Goal: Complete application form: Complete application form

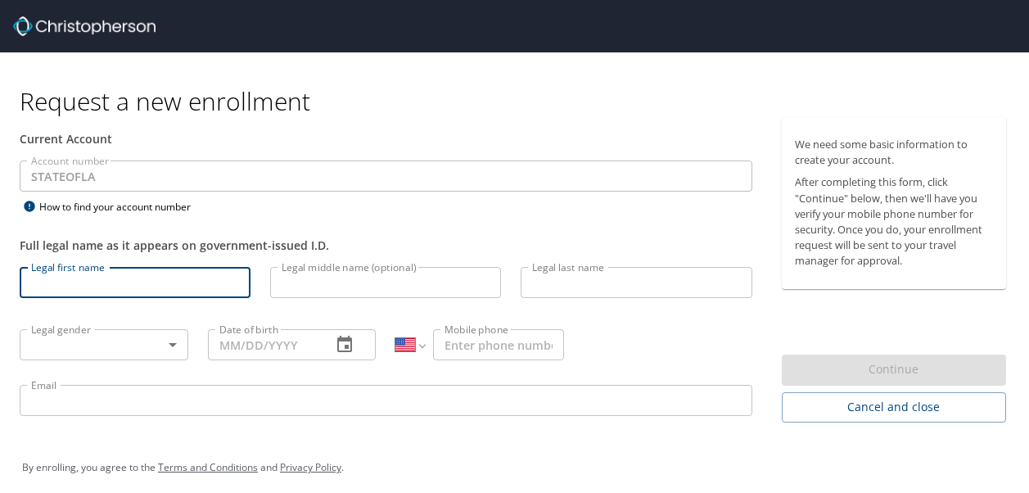
select select "US"
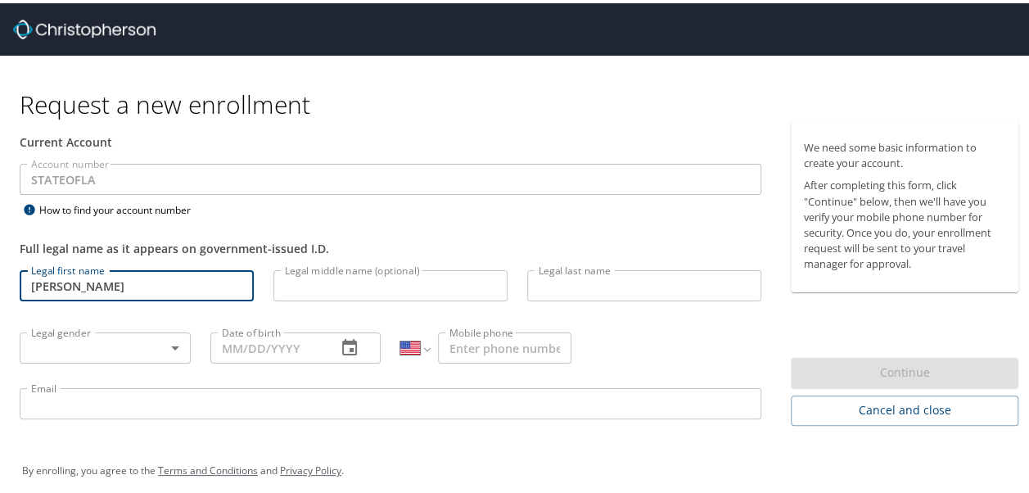
type input "[PERSON_NAME]"
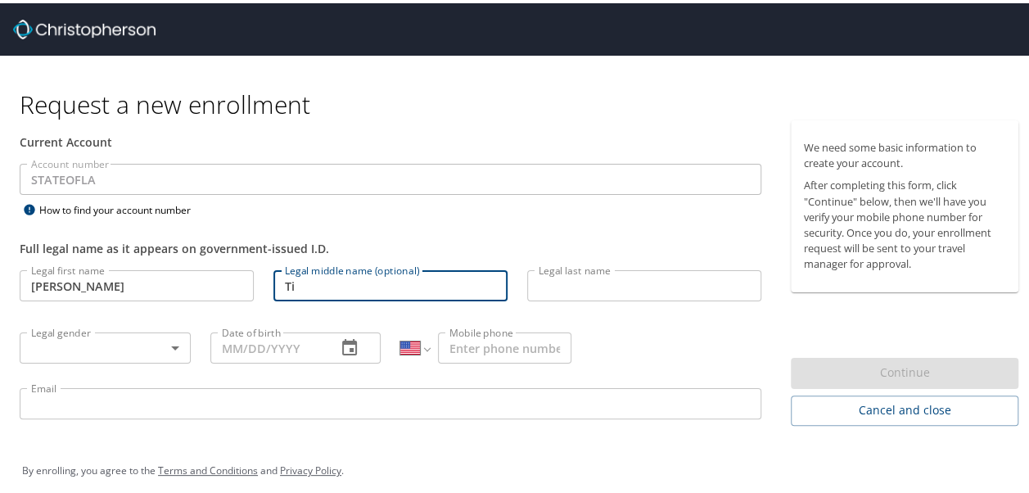
type input "T"
type input "N"
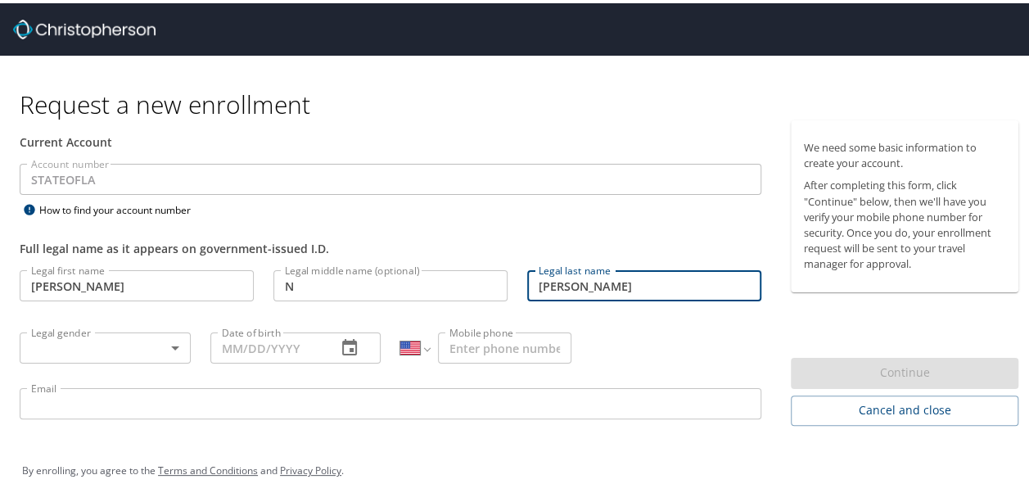
type input "[PERSON_NAME]"
click at [343, 287] on input "N" at bounding box center [390, 282] width 234 height 31
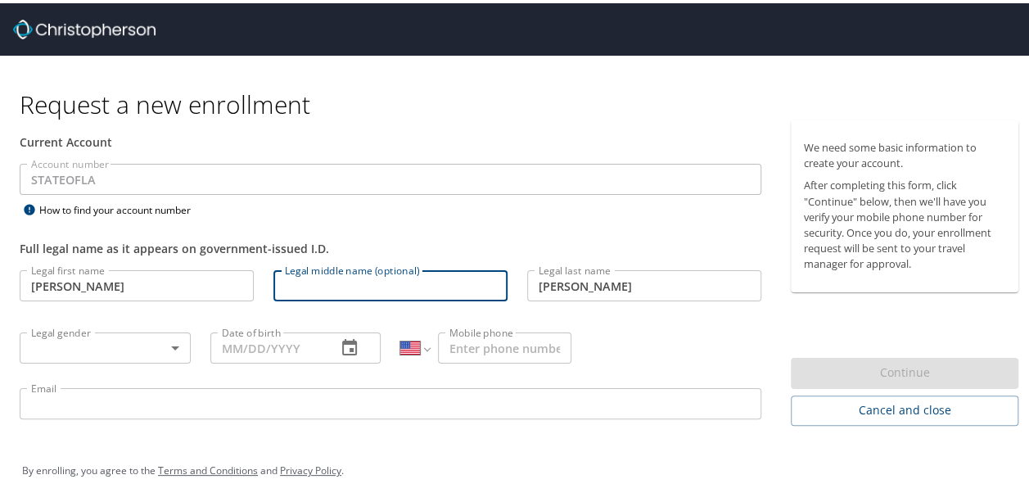
click at [173, 347] on body "Request a new enrollment Current Account Account number STATEOFLA Account numbe…" at bounding box center [520, 246] width 1041 height 493
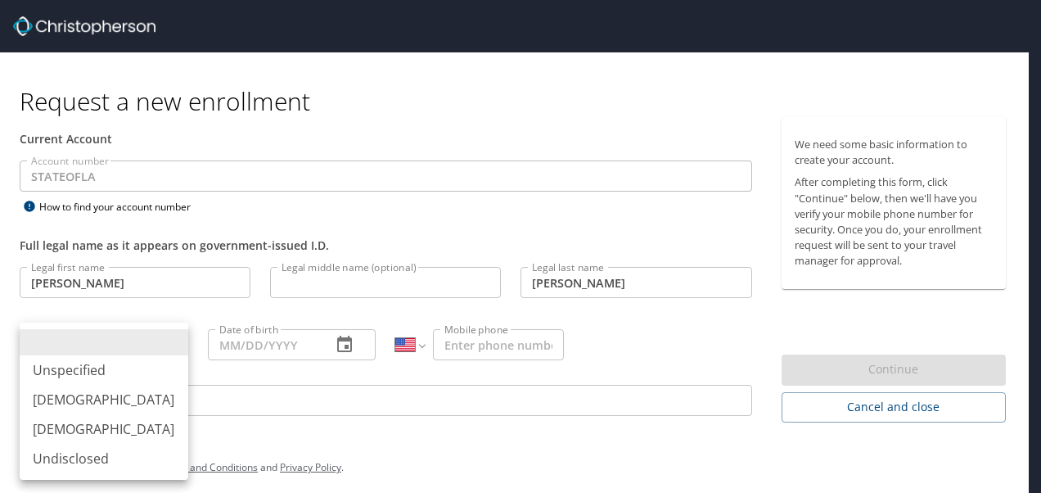
click at [124, 423] on li "[DEMOGRAPHIC_DATA]" at bounding box center [104, 428] width 169 height 29
type input "[DEMOGRAPHIC_DATA]"
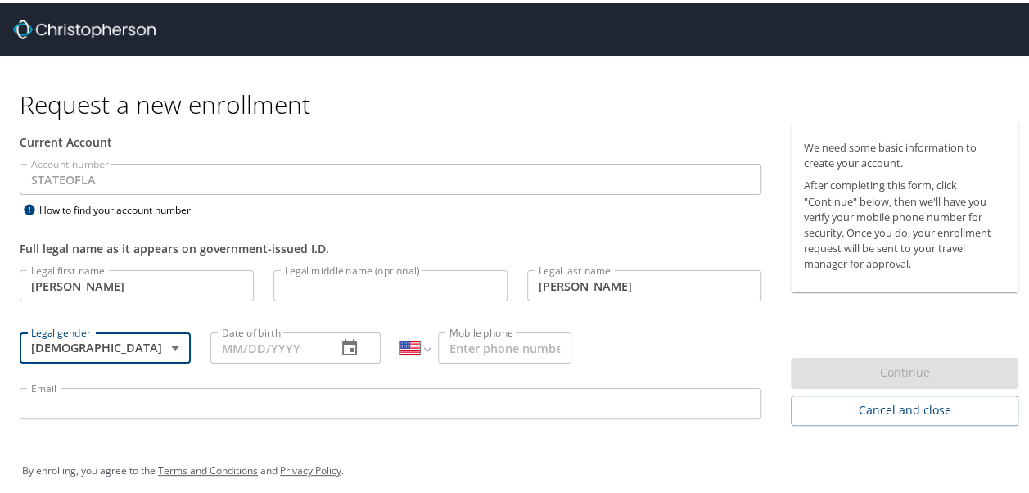
click at [305, 349] on input "Date of birth" at bounding box center [267, 344] width 114 height 31
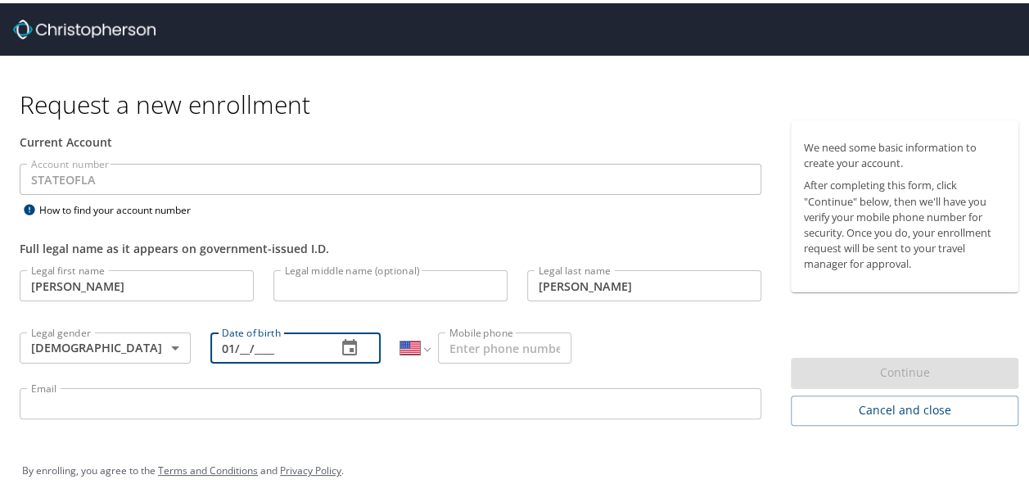
type input "0_/__/____"
type input "[DATE]"
click at [486, 344] on input "Mobile phone" at bounding box center [504, 344] width 133 height 31
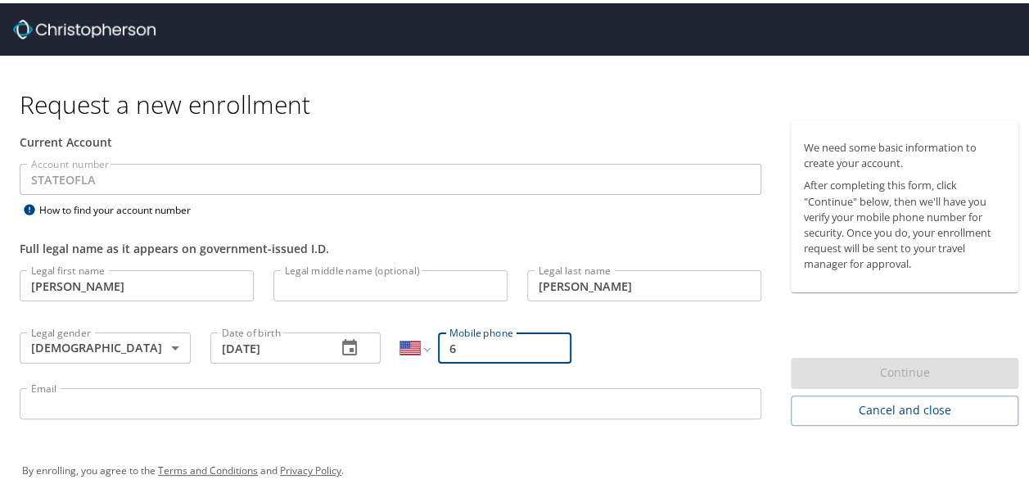
type input "6"
type input "0"
type input "[PHONE_NUMBER]"
click at [574, 397] on input "Email" at bounding box center [390, 400] width 741 height 31
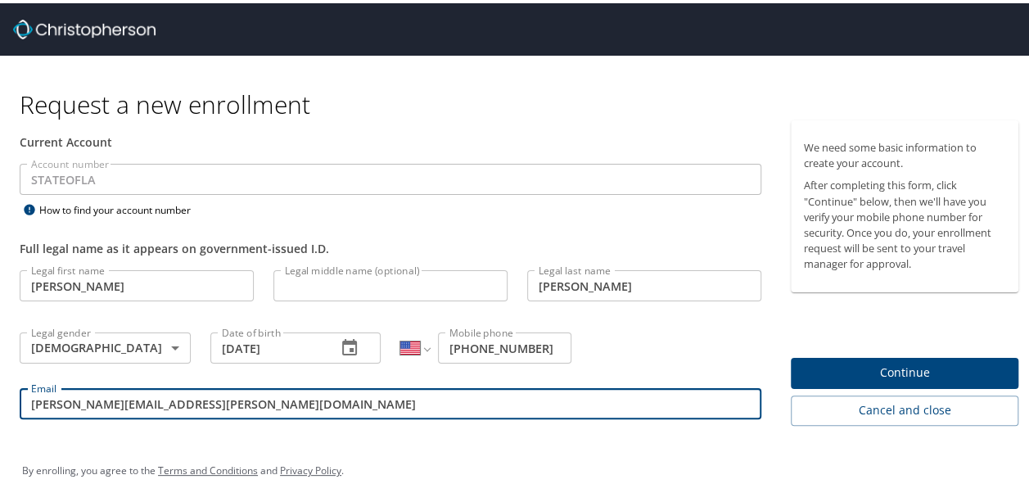
type input "[PERSON_NAME][EMAIL_ADDRESS][PERSON_NAME][DOMAIN_NAME]"
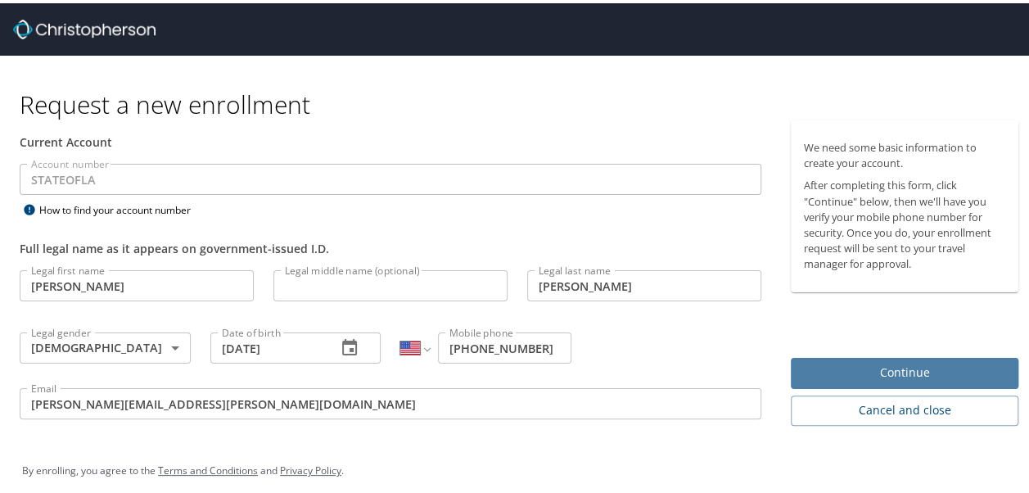
click at [939, 359] on span "Continue" at bounding box center [904, 369] width 201 height 20
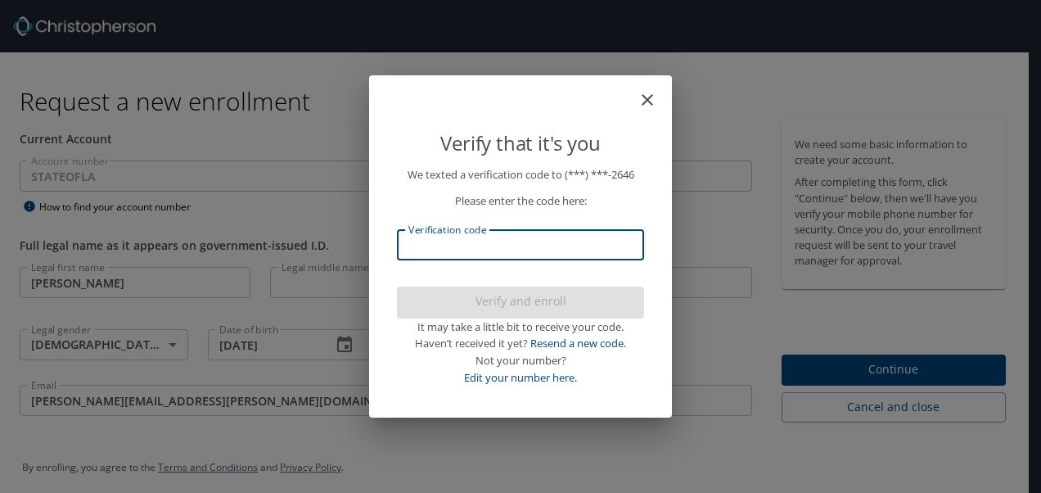
click at [502, 250] on input "Verification code" at bounding box center [520, 244] width 247 height 31
type input "474403"
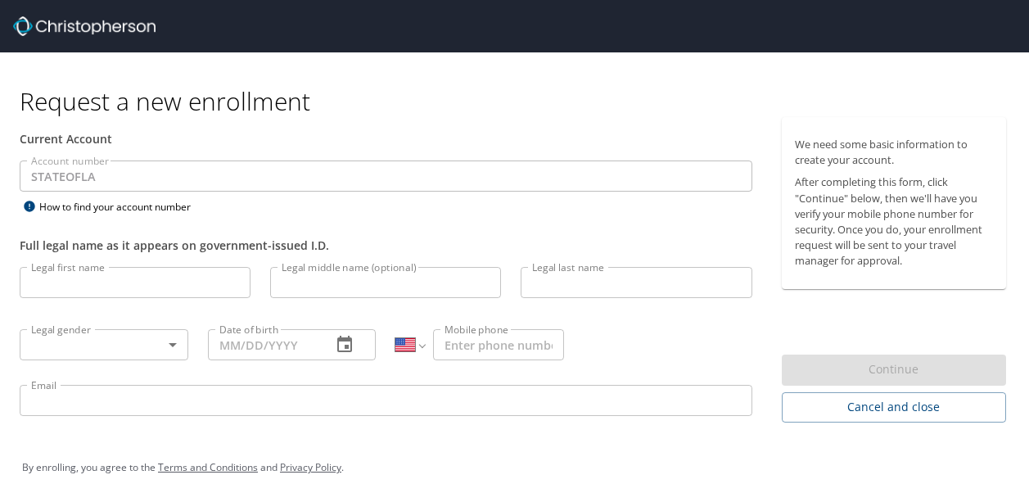
select select "US"
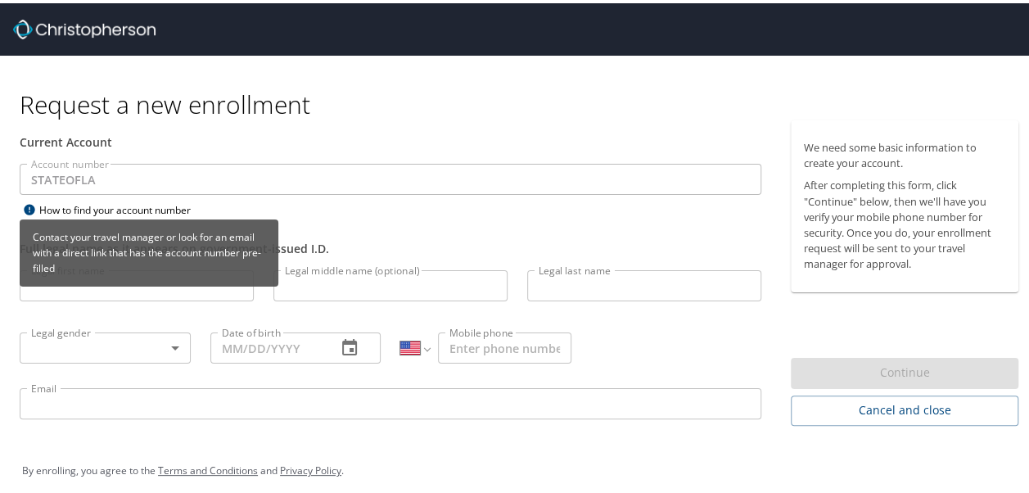
click at [86, 293] on div "Contact your travel manager or look for an email with a direct link that has th…" at bounding box center [149, 255] width 259 height 79
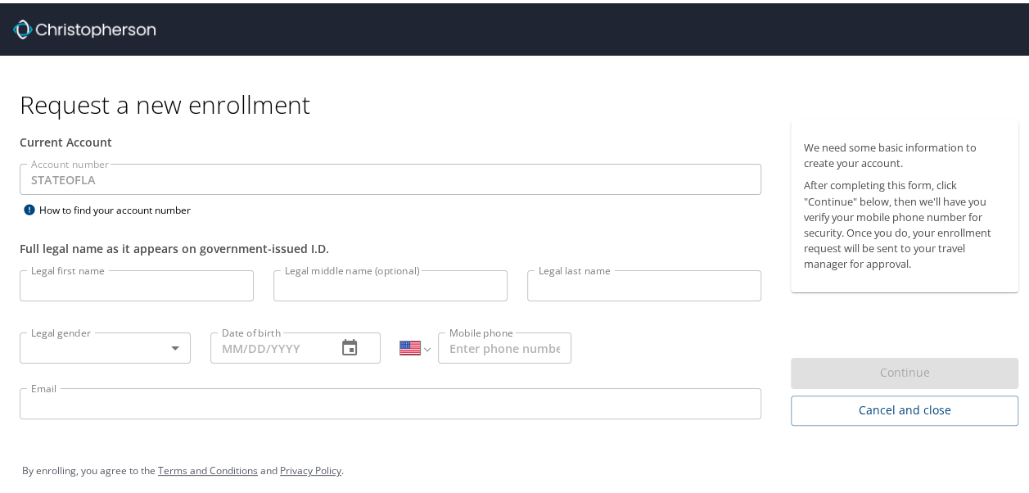
click at [57, 288] on input "Legal first name" at bounding box center [137, 282] width 234 height 31
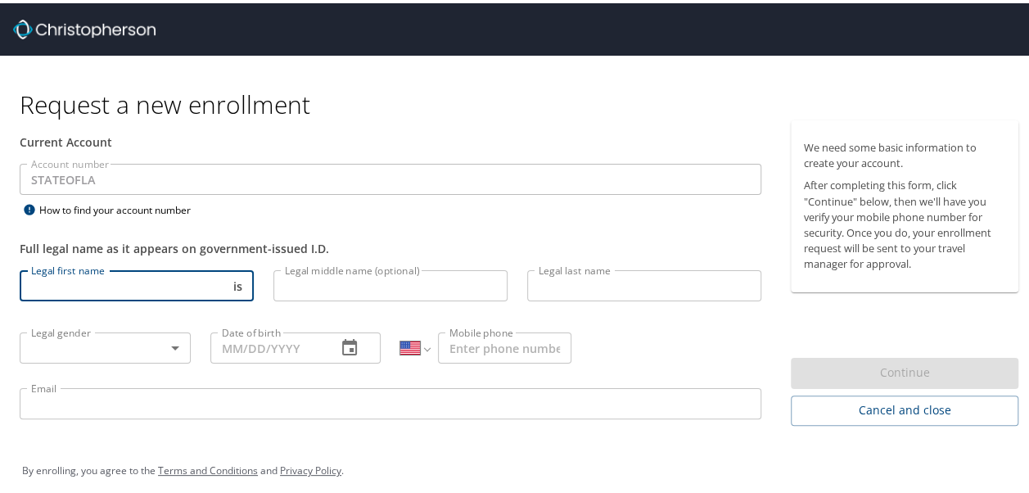
type input "i"
type input "Krista"
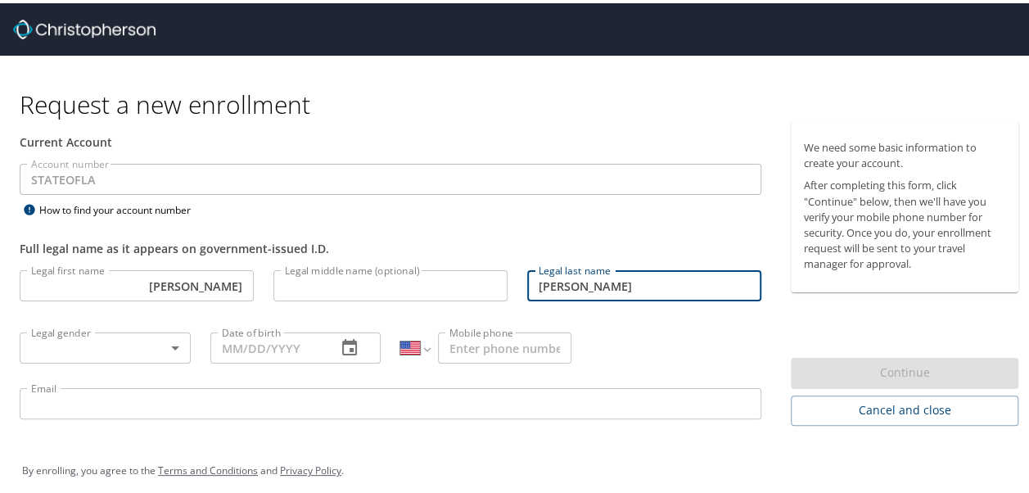
type input "Tipton"
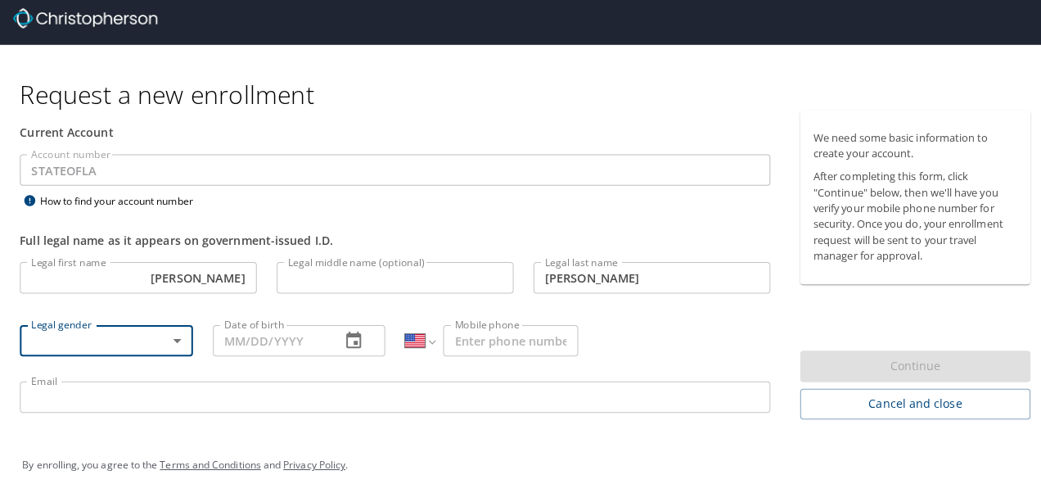
scroll to position [11, 0]
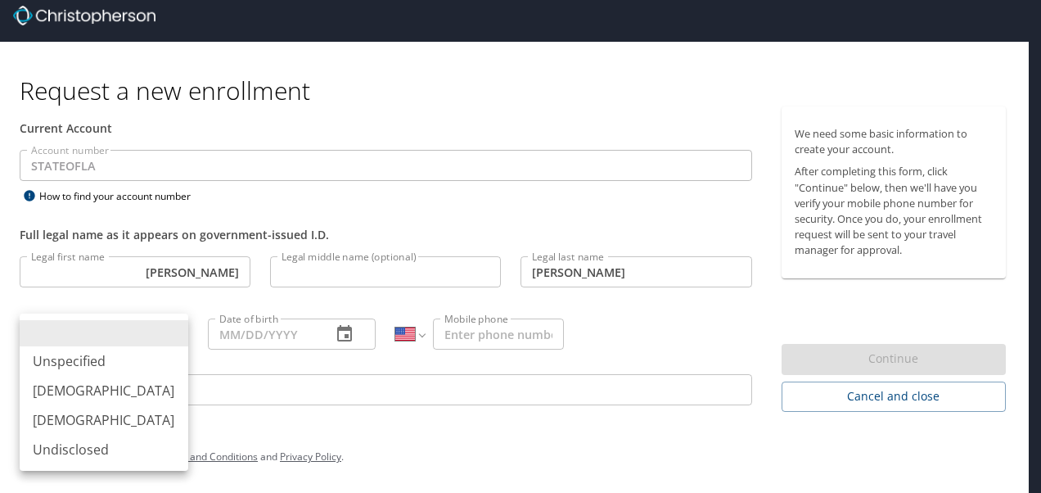
click at [177, 331] on body "Request a new enrollment Current Account Account number STATEOFLA Account numbe…" at bounding box center [520, 235] width 1041 height 493
click at [97, 428] on li "Female" at bounding box center [104, 419] width 169 height 29
type input "Female"
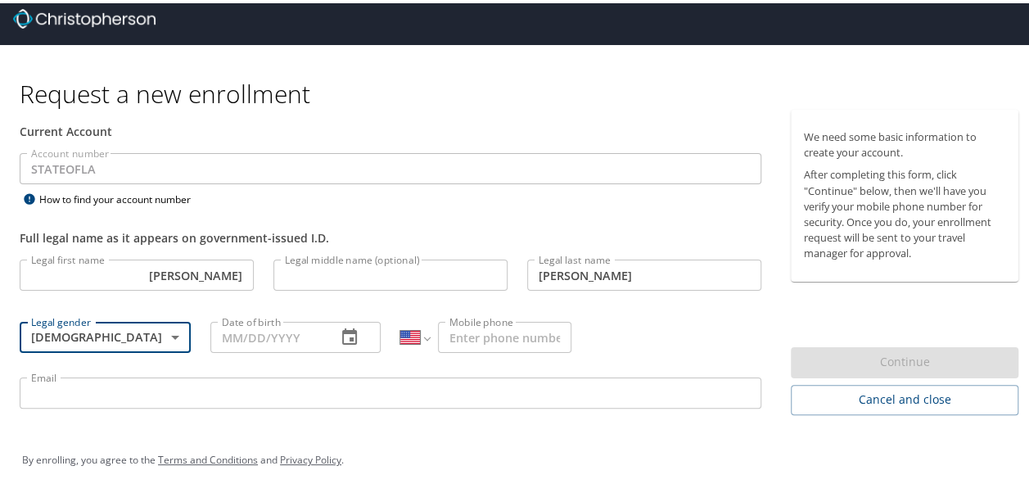
click at [314, 330] on input "Date of birth" at bounding box center [267, 333] width 114 height 31
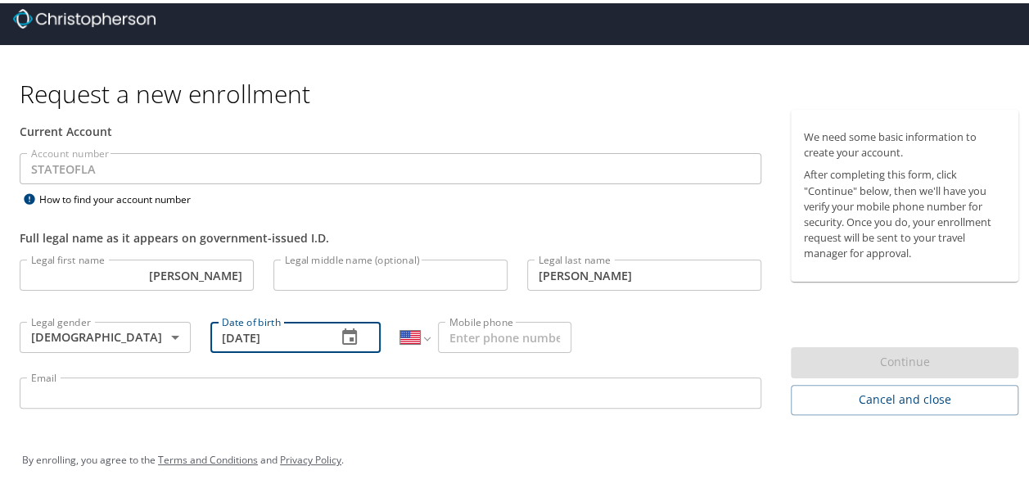
type input "05/10/1977"
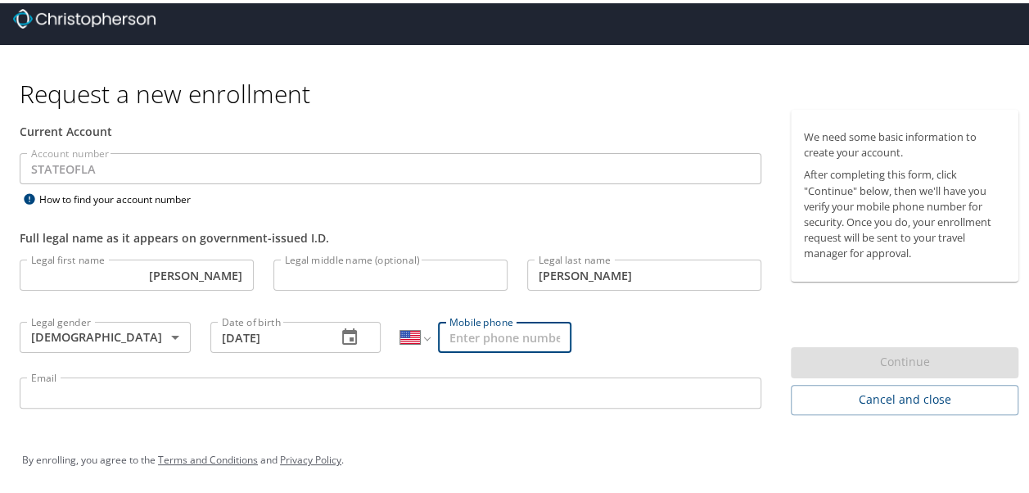
click at [461, 337] on input "Mobile phone" at bounding box center [504, 333] width 133 height 31
type input "(601) 259-2646"
click at [363, 376] on input "Email" at bounding box center [390, 389] width 741 height 31
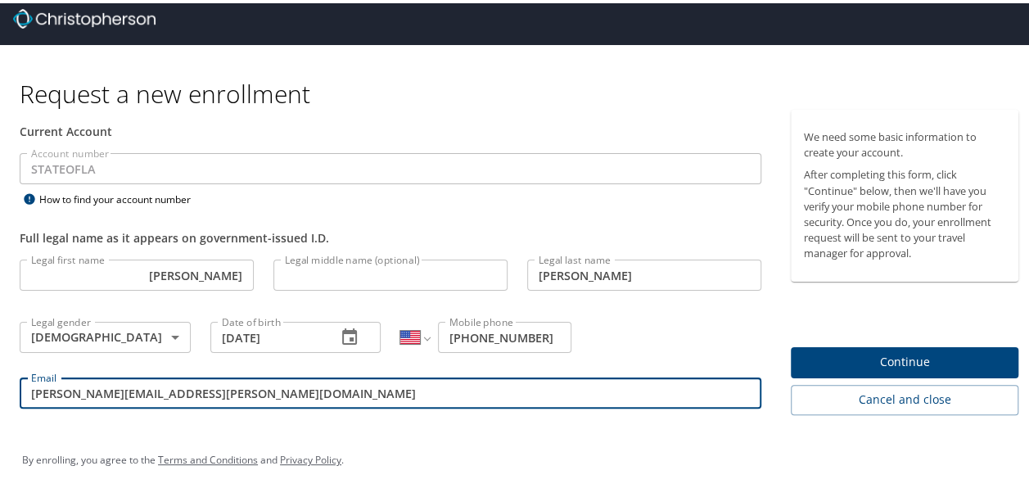
type input "Krista.tipton@la.gov"
click at [804, 360] on span "Continue" at bounding box center [904, 359] width 201 height 20
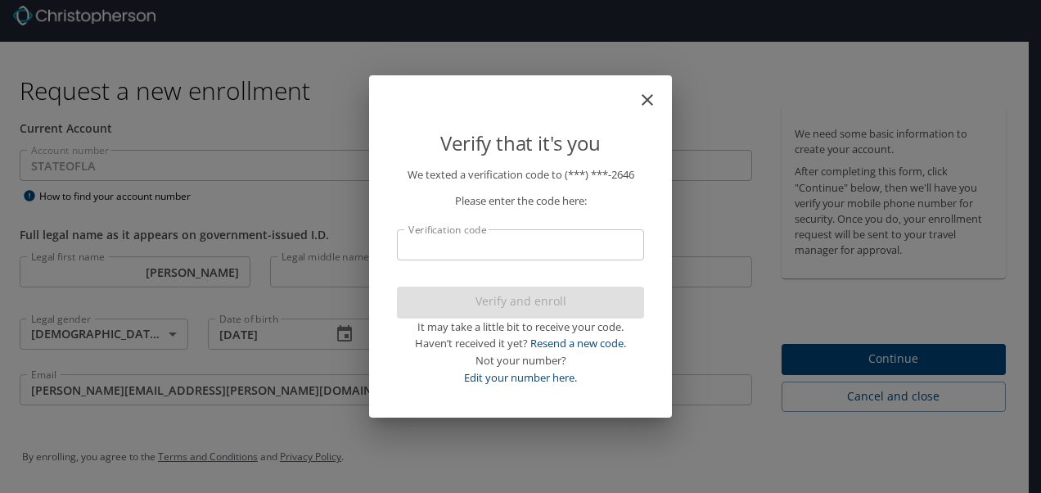
click at [501, 236] on input "Verification code" at bounding box center [520, 244] width 247 height 31
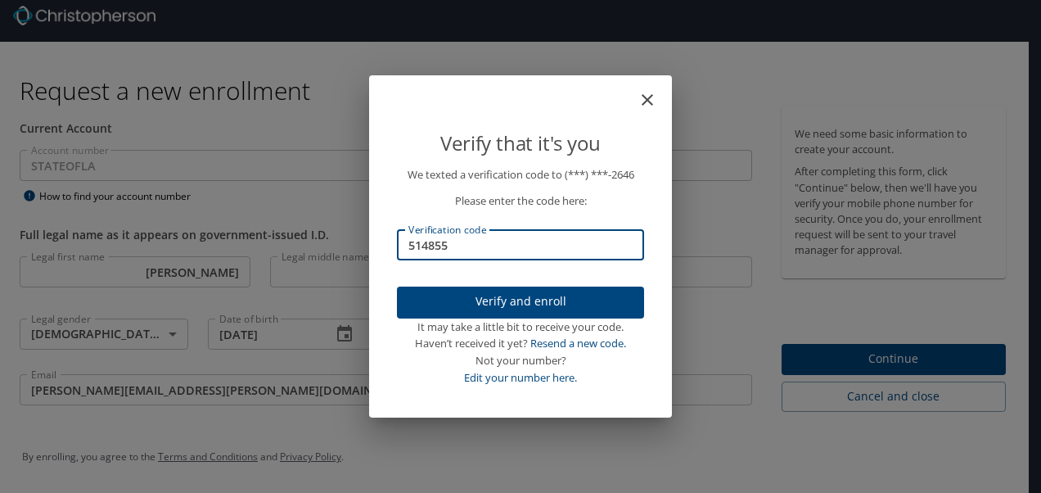
type input "514855"
click at [520, 306] on span "Verify and enroll" at bounding box center [520, 301] width 221 height 20
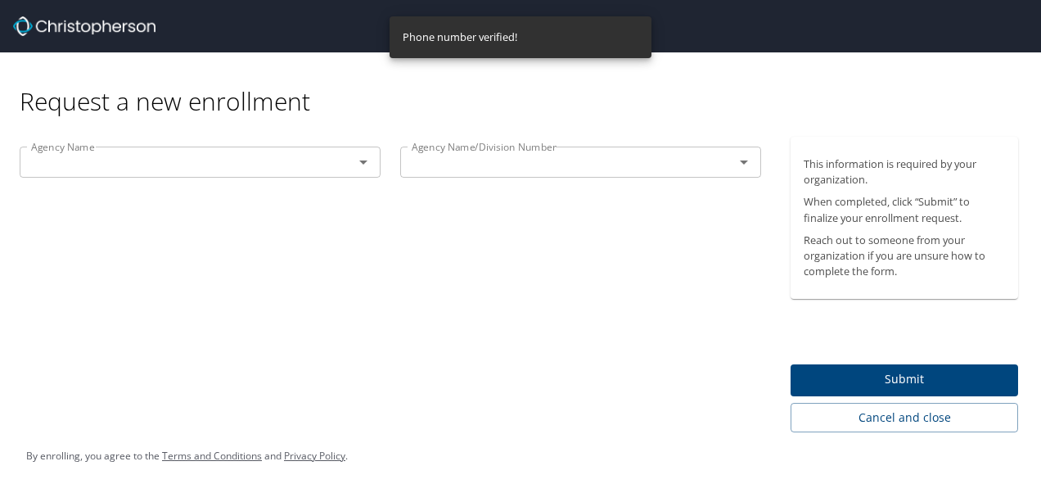
scroll to position [0, 0]
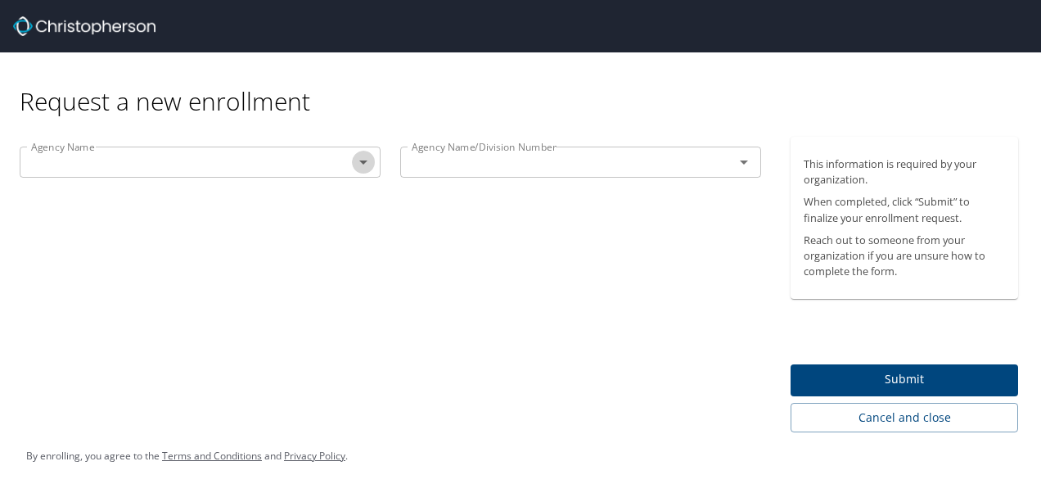
click at [361, 159] on icon "Open" at bounding box center [363, 162] width 20 height 20
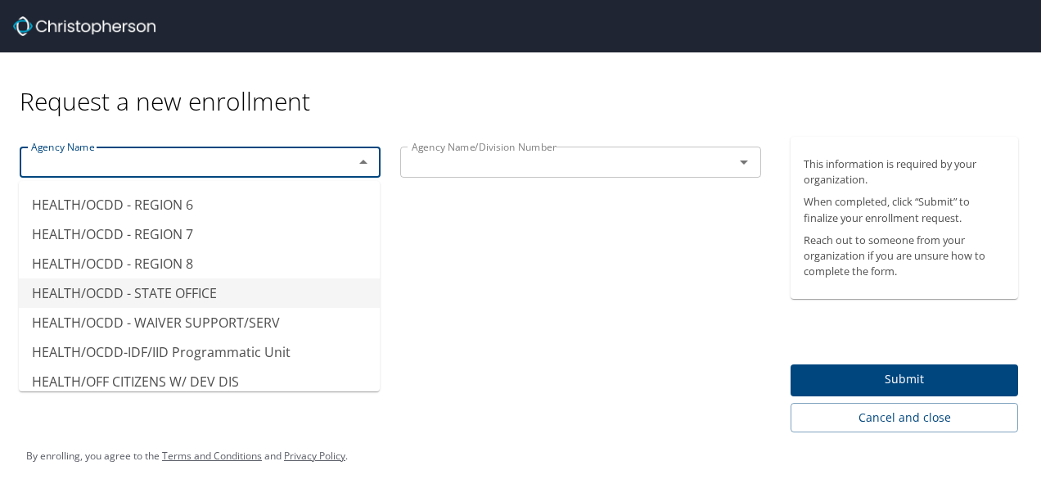
scroll to position [5237, 0]
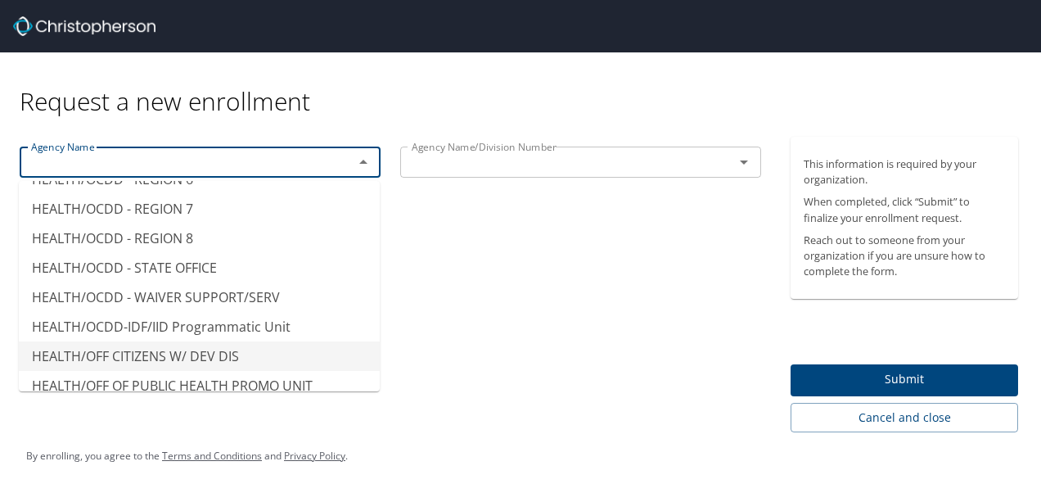
click at [182, 341] on li "HEALTH/OFF CITIZENS W/ DEV DIS" at bounding box center [199, 355] width 361 height 29
type input "HEALTH/OFF CITIZENS W/ DEV DIS"
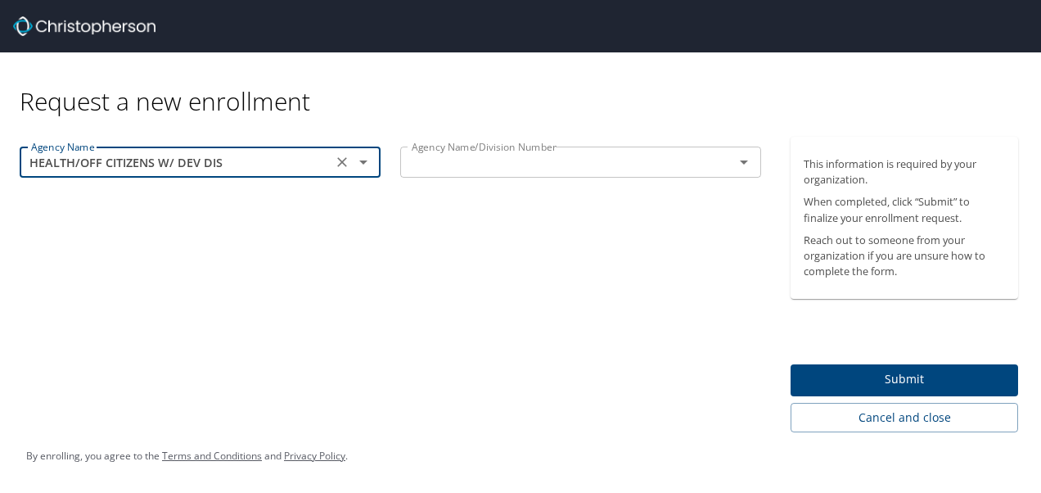
click at [746, 161] on icon "Open" at bounding box center [744, 162] width 8 height 4
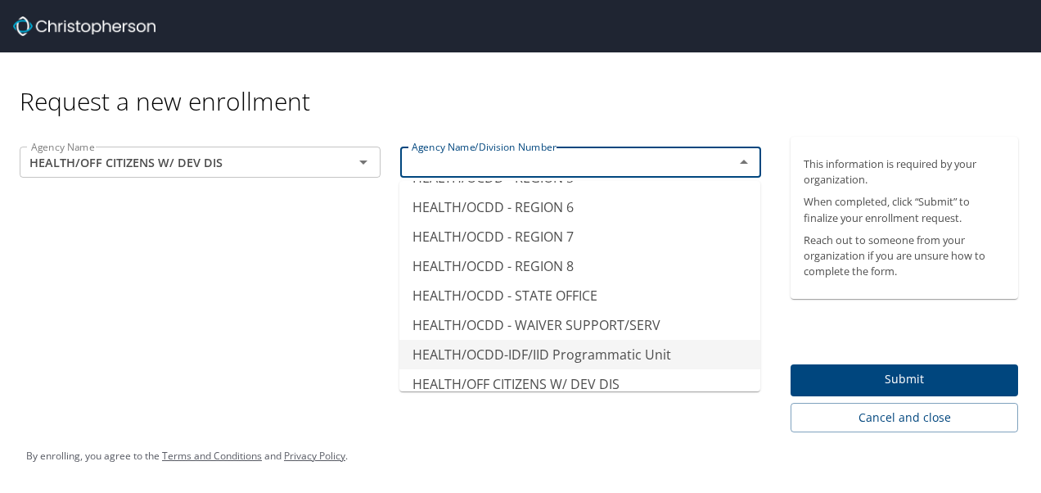
scroll to position [5155, 0]
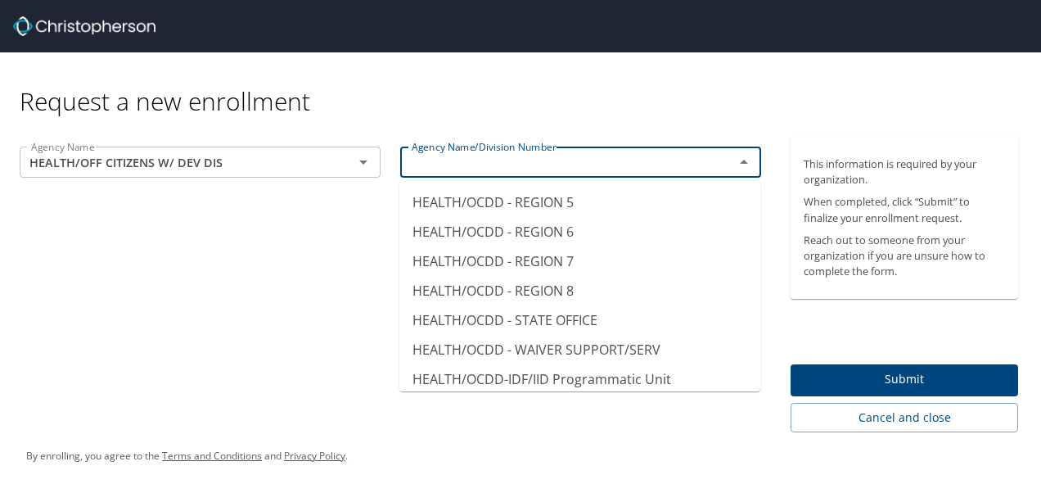
click at [632, 394] on li "HEALTH/OFF CITIZENS W/ DEV DIS" at bounding box center [579, 408] width 361 height 29
type input "HEALTH/OFF CITIZENS W/ DEV DIS"
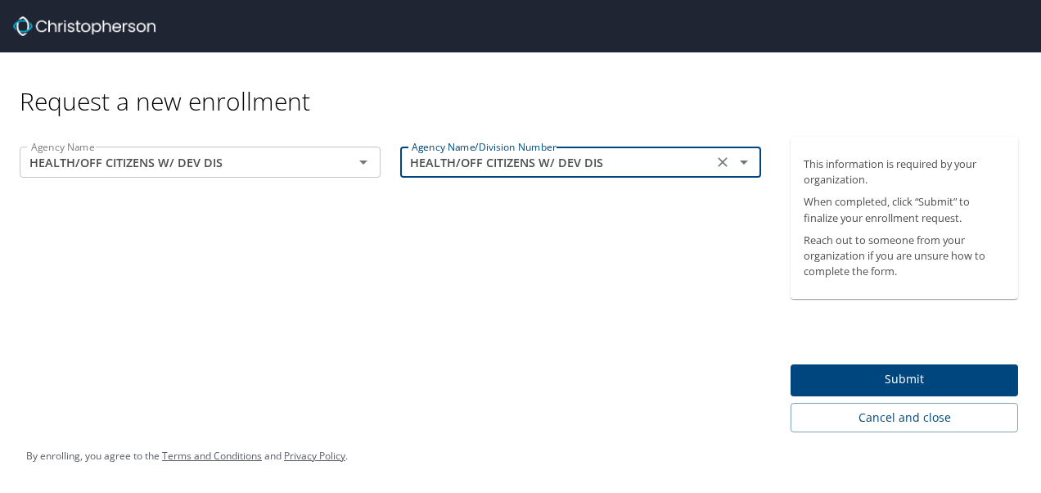
click at [885, 376] on span "Submit" at bounding box center [904, 379] width 201 height 20
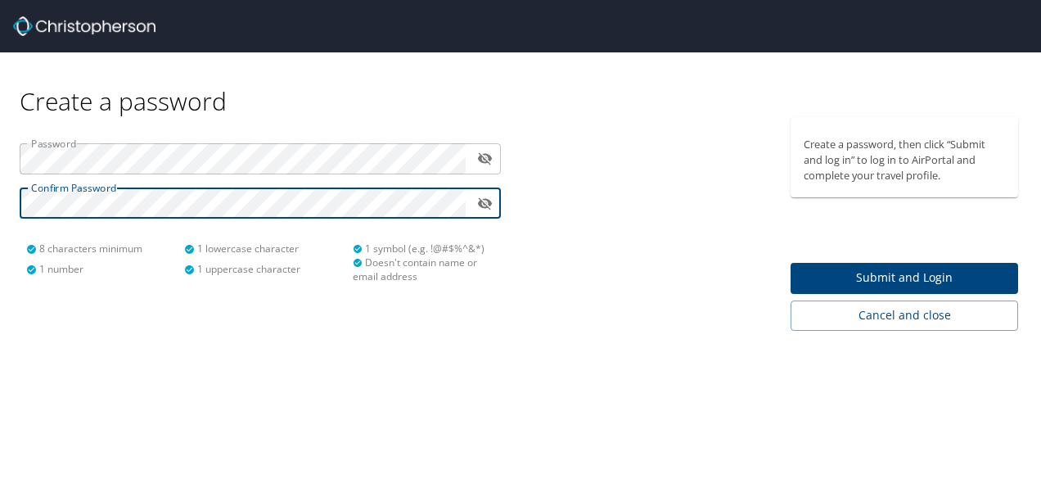
click at [933, 277] on span "Submit and Login" at bounding box center [904, 278] width 201 height 20
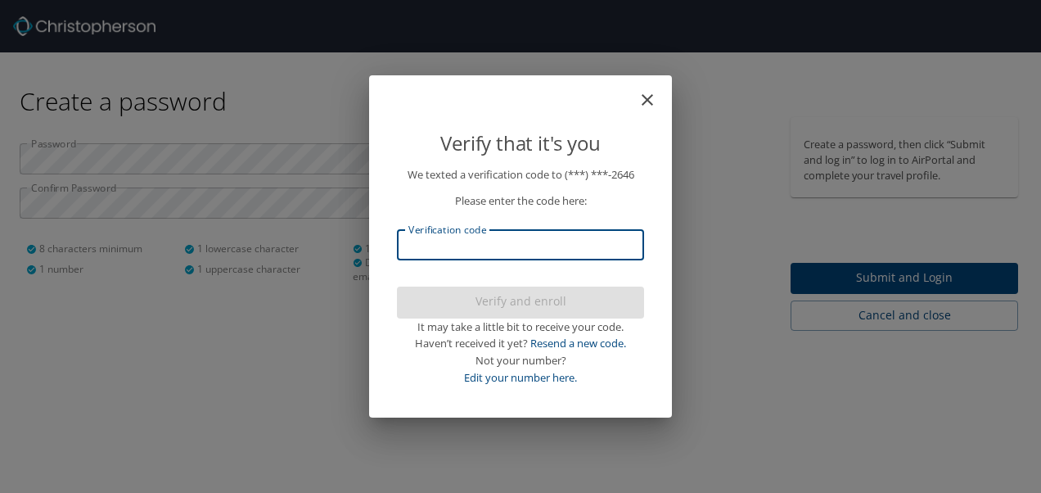
click at [445, 241] on input "Verification code" at bounding box center [520, 244] width 247 height 31
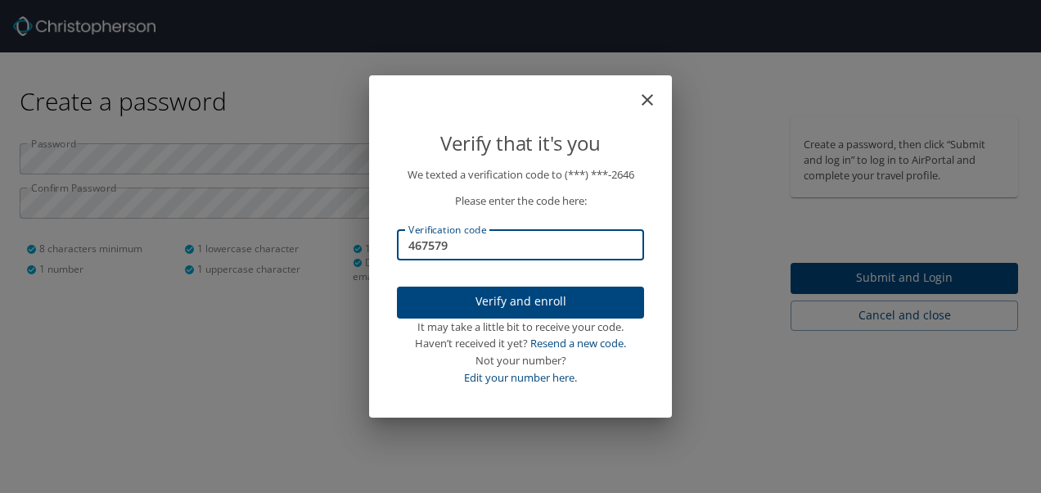
type input "467579"
click at [538, 295] on span "Verify and enroll" at bounding box center [520, 301] width 221 height 20
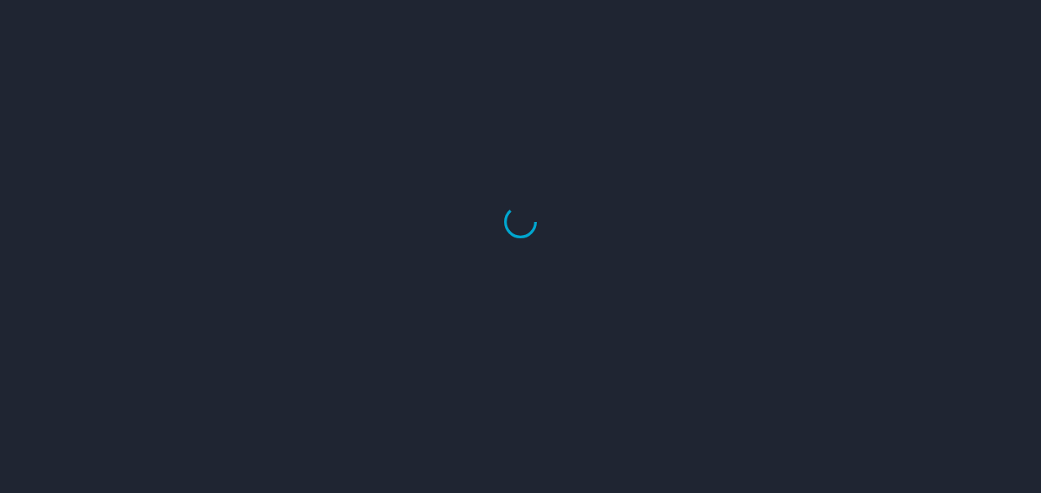
select select "US"
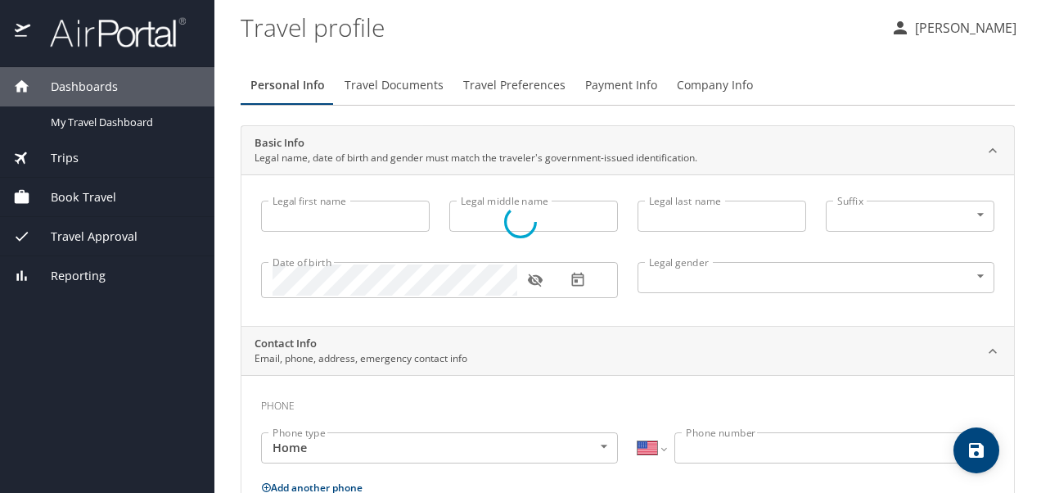
select select "US"
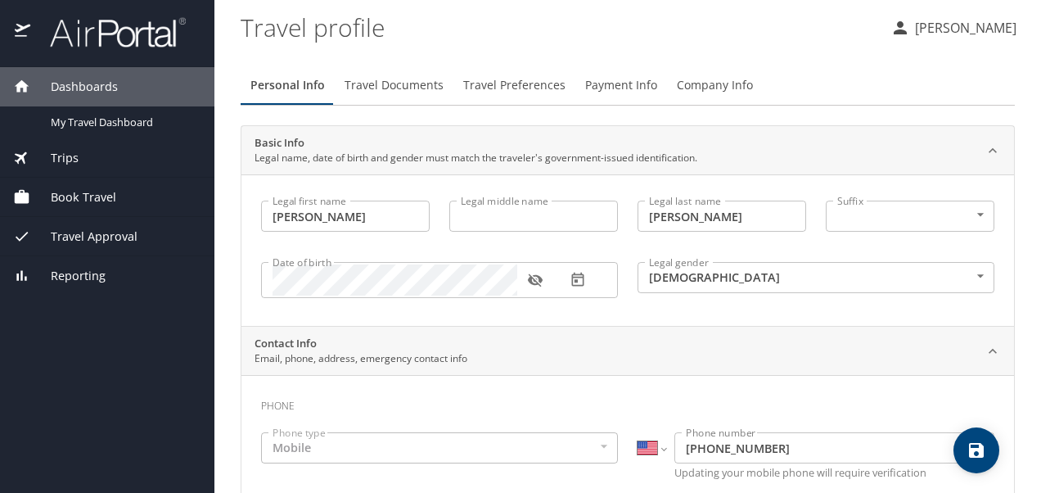
type input "[PERSON_NAME]"
type input "[DEMOGRAPHIC_DATA]"
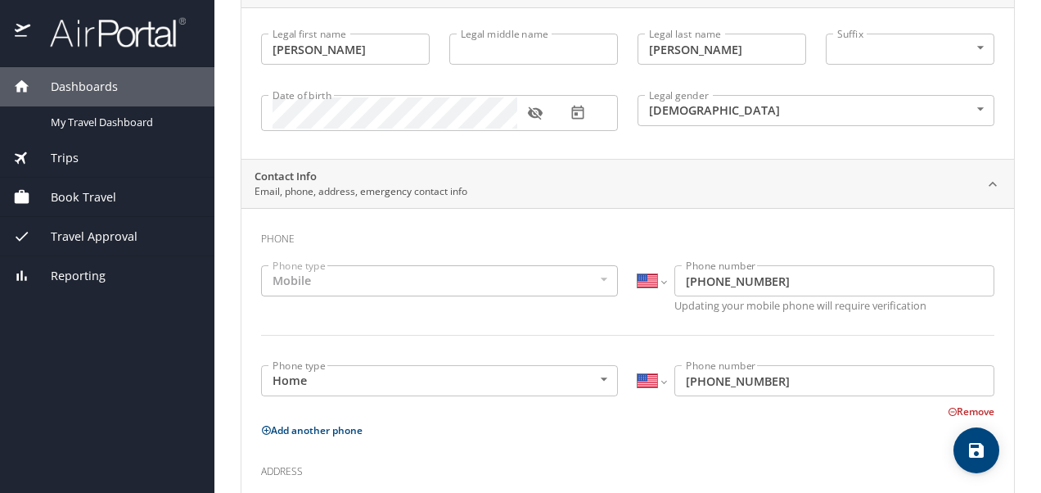
scroll to position [245, 0]
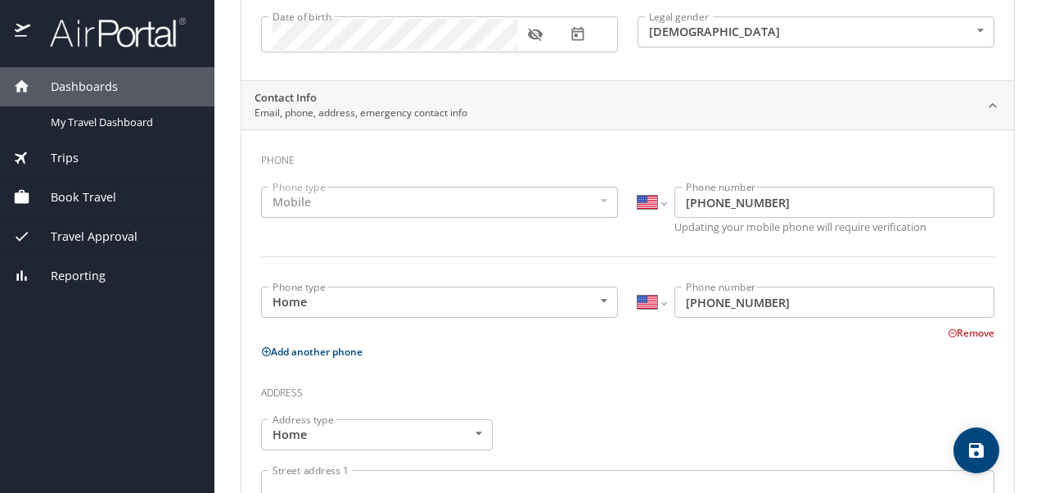
click at [761, 302] on input "[PHONE_NUMBER]" at bounding box center [834, 301] width 320 height 31
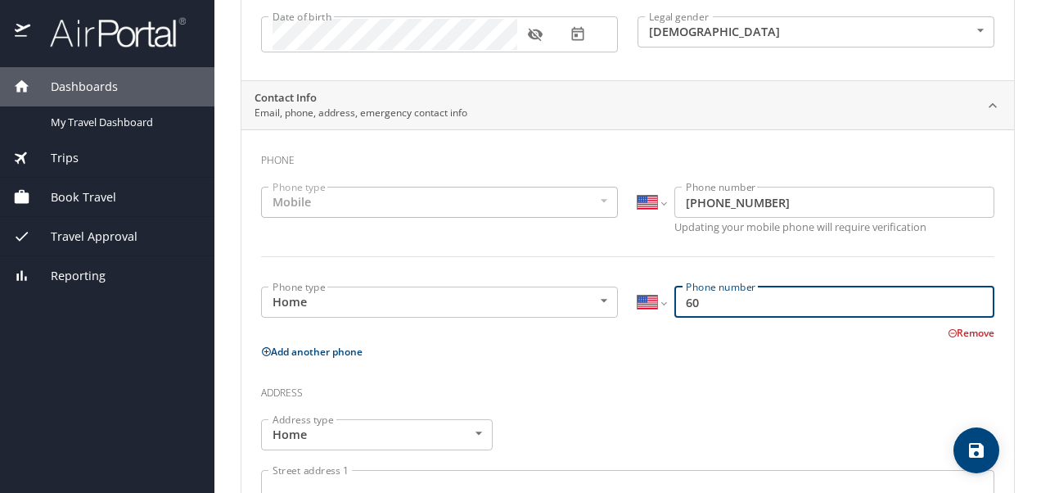
type input "6"
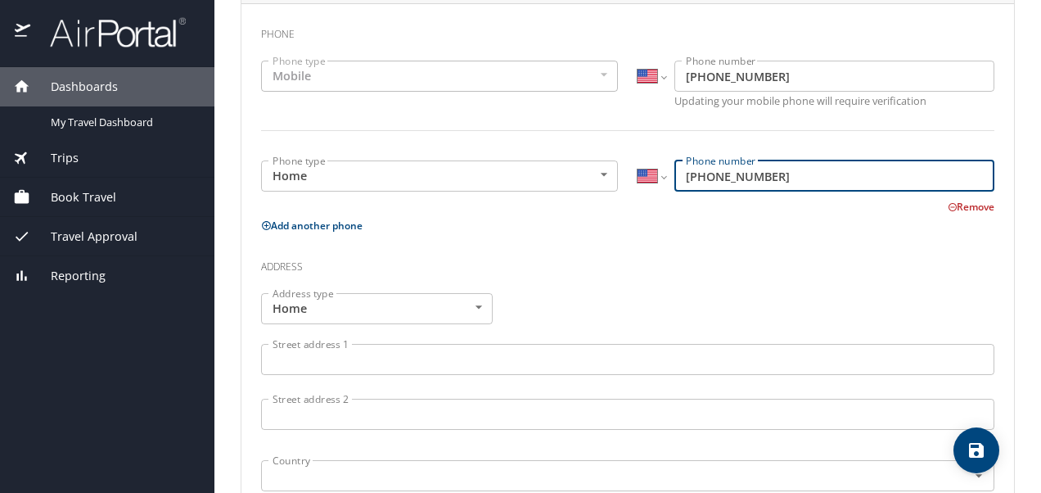
scroll to position [409, 0]
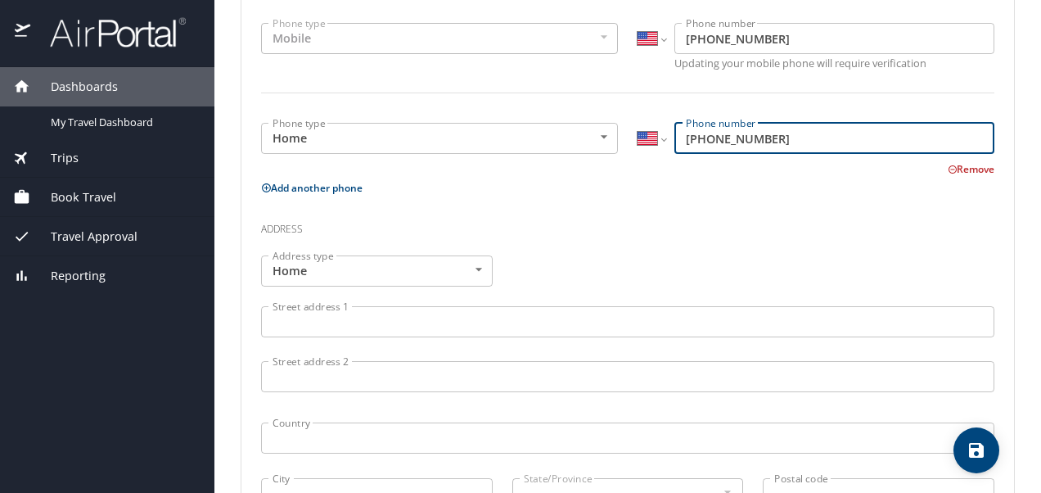
type input "(318) 769-1785"
click at [376, 315] on input "Street address 1" at bounding box center [627, 321] width 733 height 31
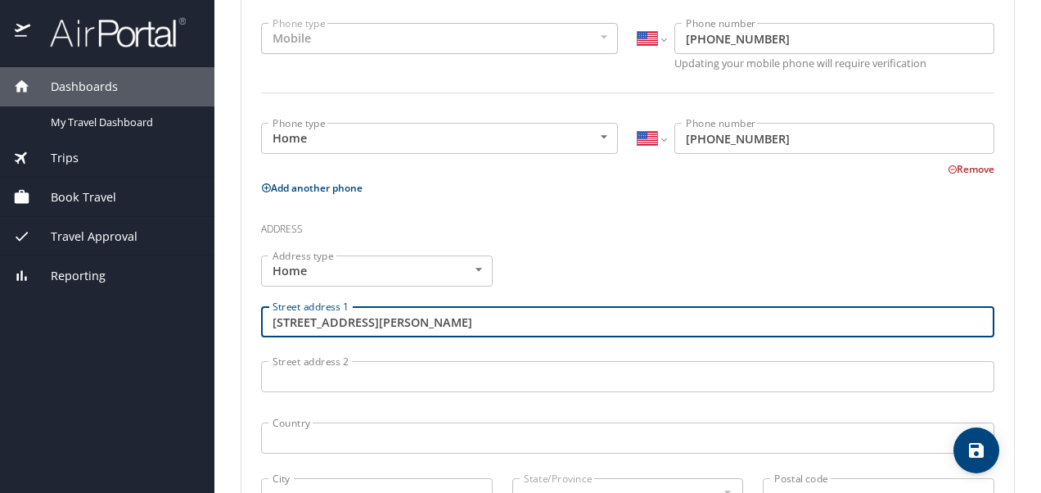
type input "15 H Smith Rd"
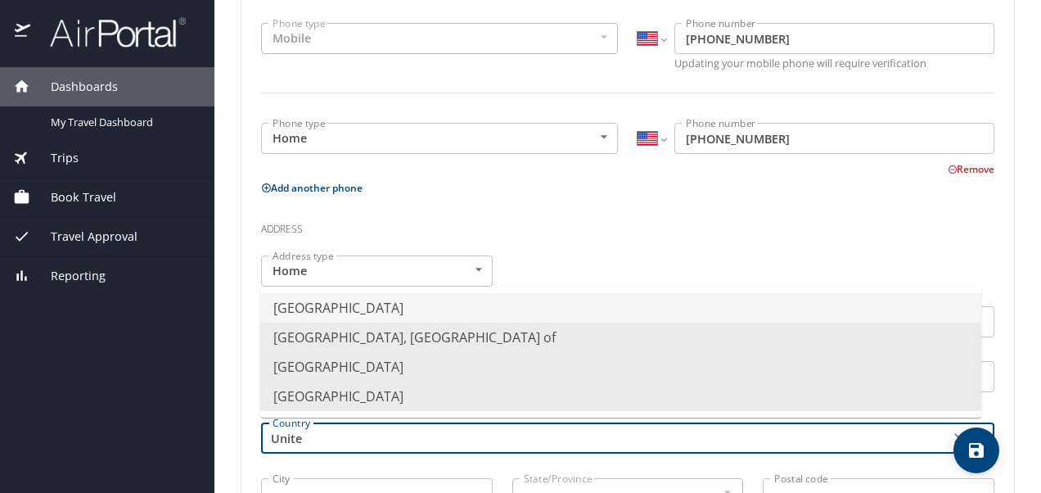
click at [373, 306] on li "United States of America" at bounding box center [620, 307] width 721 height 29
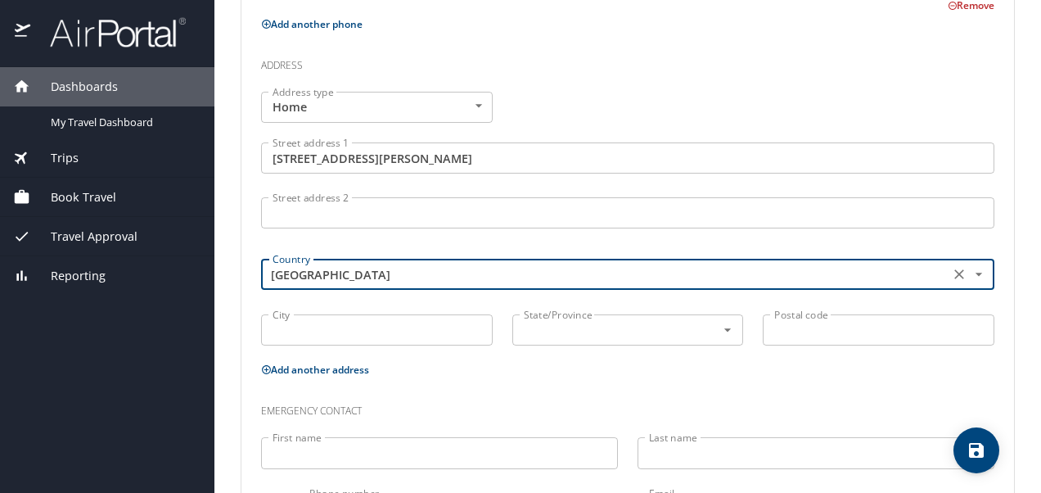
scroll to position [655, 0]
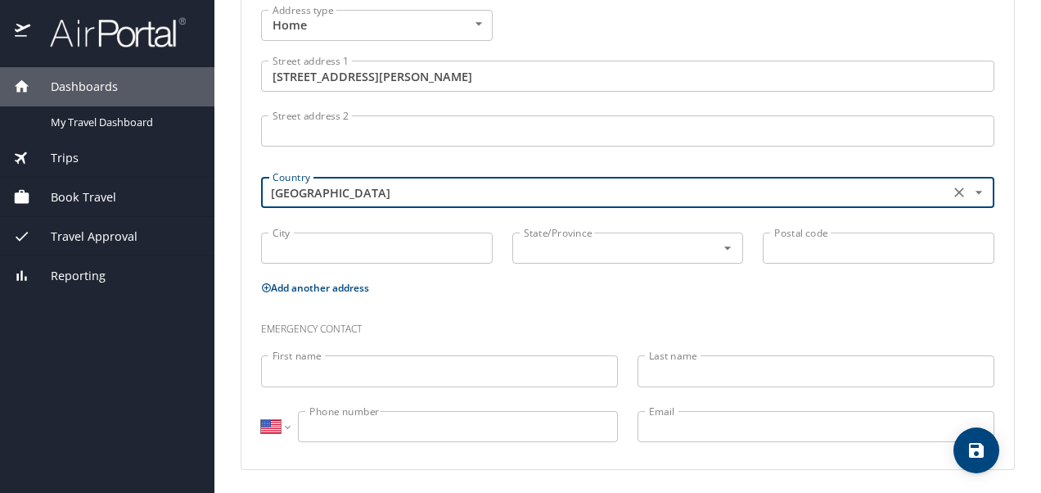
type input "United States of America"
click at [364, 250] on input "City" at bounding box center [377, 247] width 232 height 31
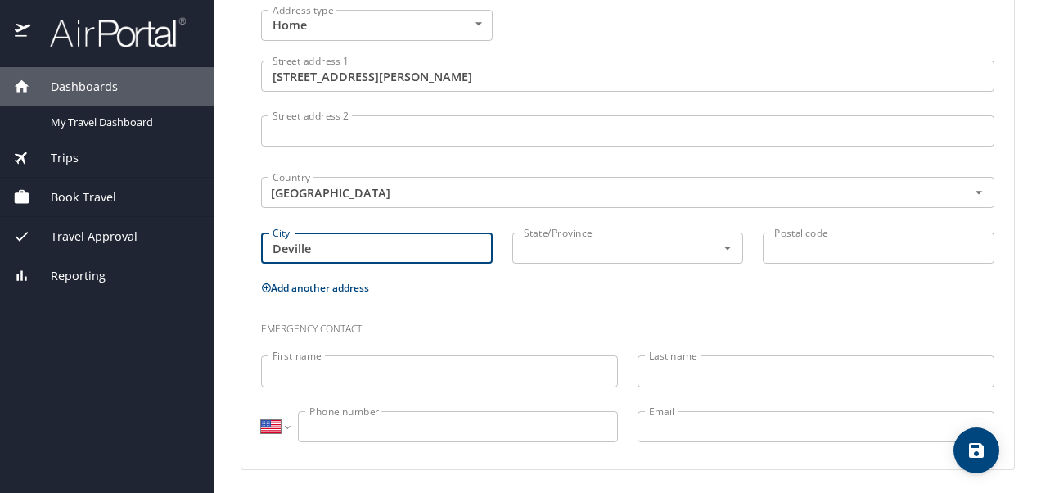
type input "Deville"
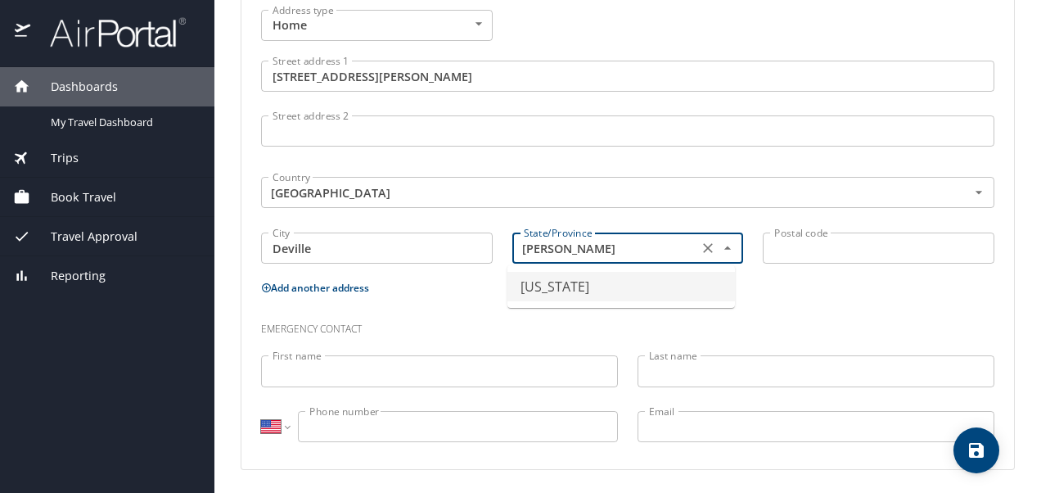
click at [544, 288] on li "Louisiana" at bounding box center [620, 286] width 227 height 29
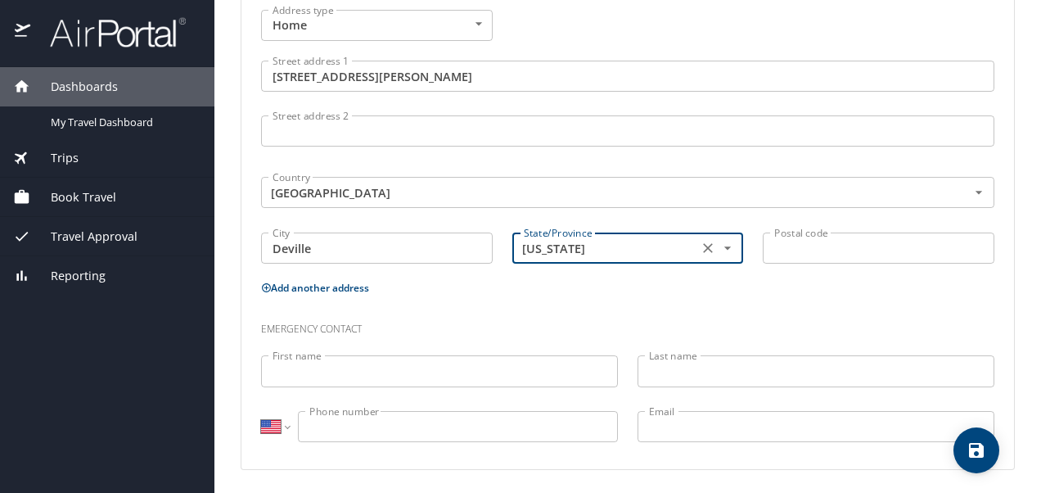
type input "Louisiana"
click at [764, 254] on input "Postal code" at bounding box center [879, 247] width 232 height 31
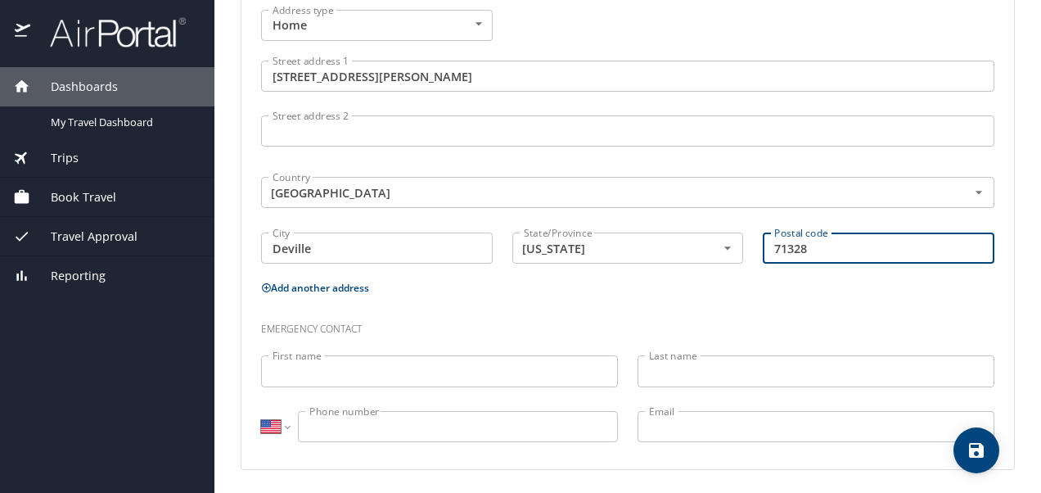
type input "71328"
click at [443, 372] on input "First name" at bounding box center [439, 370] width 357 height 31
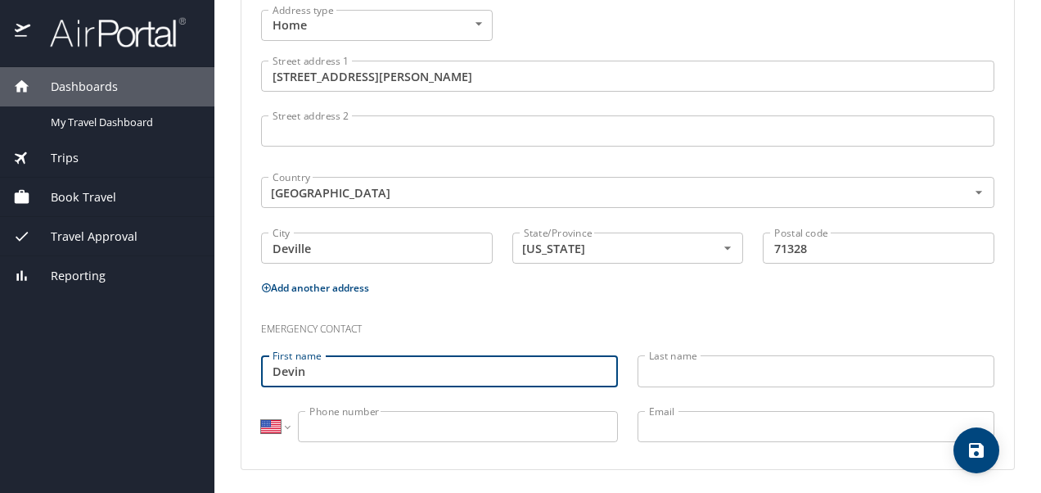
type input "Devin"
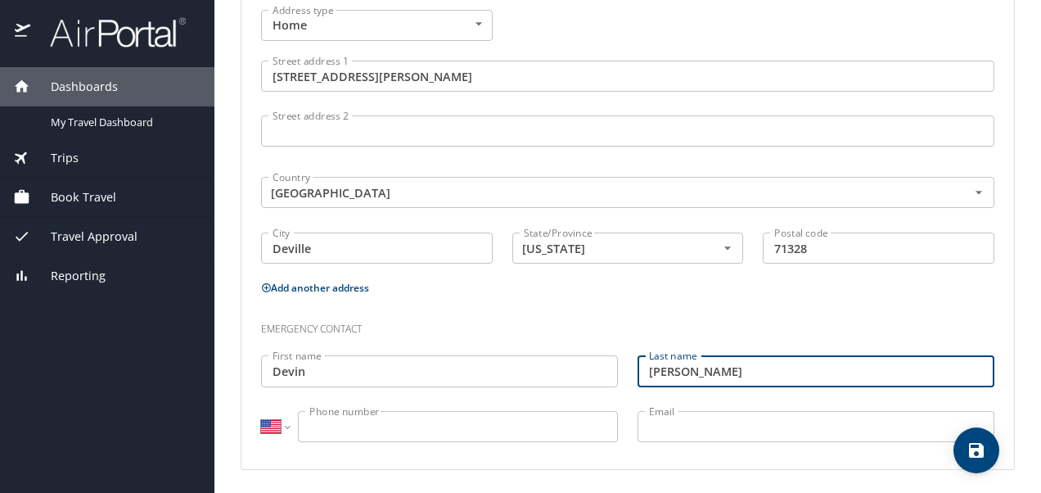
type input "[PERSON_NAME]"
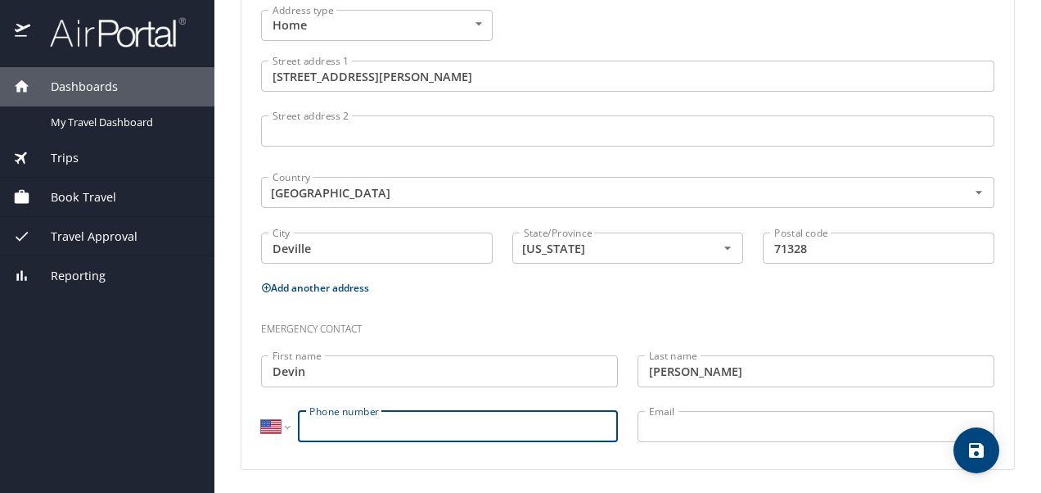
click at [377, 423] on input "Phone number" at bounding box center [458, 426] width 320 height 31
type input "(601) 572-1943"
click at [781, 424] on input "Email" at bounding box center [815, 426] width 357 height 31
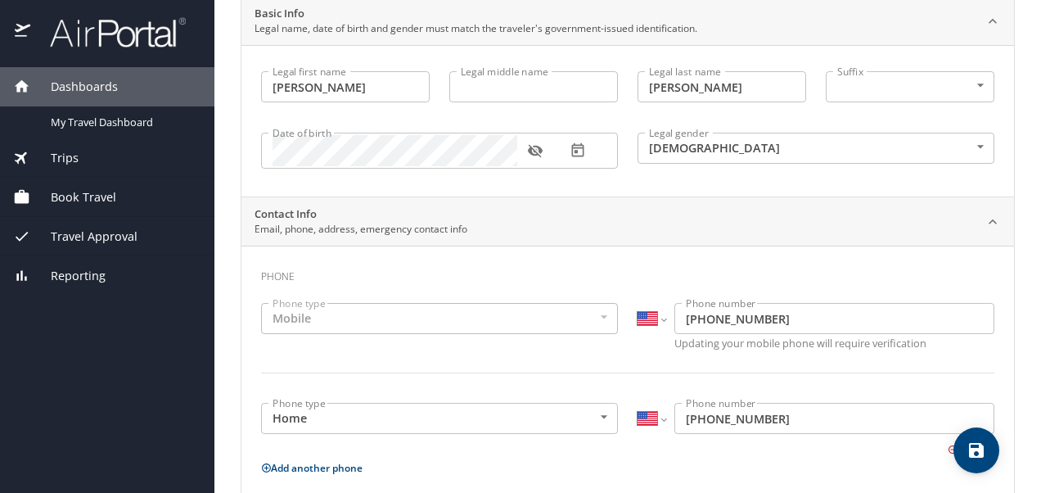
scroll to position [0, 0]
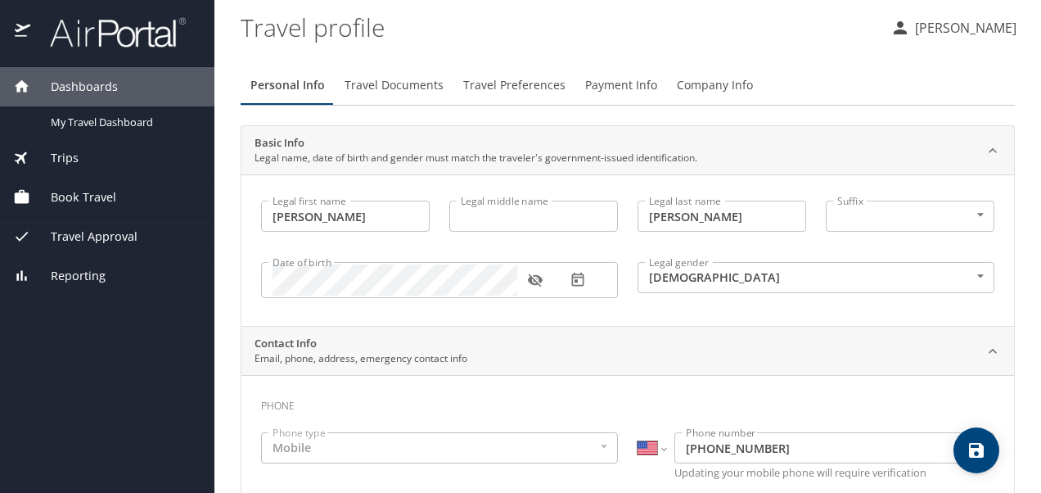
type input "devintipton1977@yahoo.com"
click at [380, 84] on span "Travel Documents" at bounding box center [393, 85] width 99 height 20
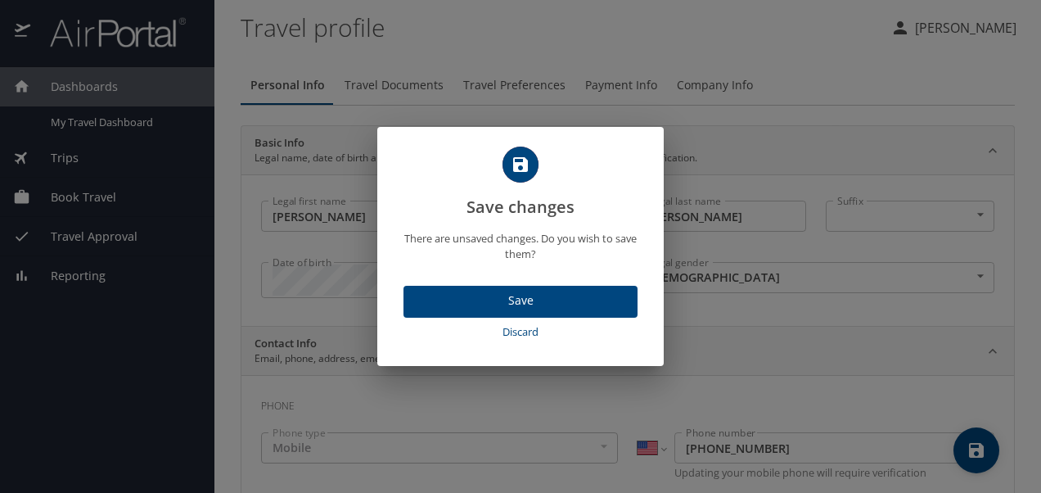
click at [514, 295] on span "Save" at bounding box center [520, 300] width 208 height 20
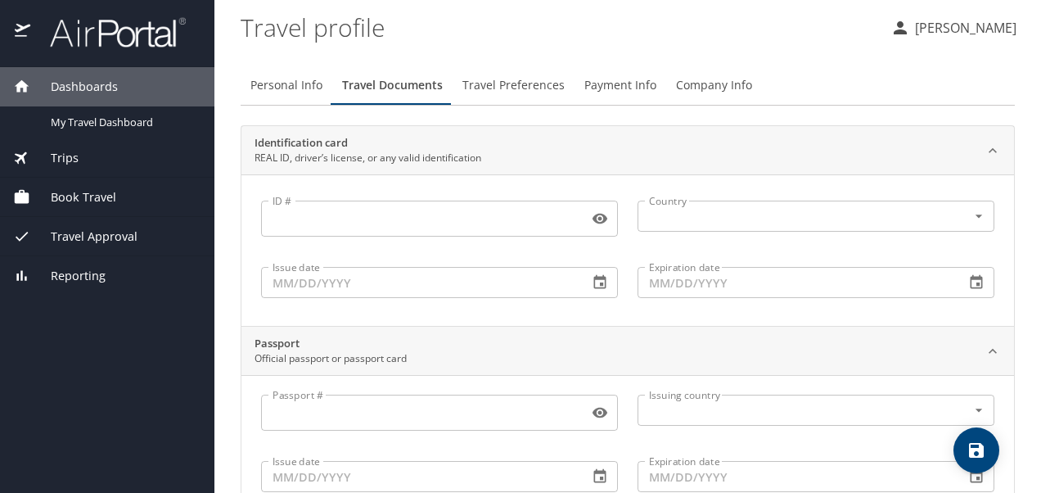
click at [83, 162] on div "Trips" at bounding box center [107, 158] width 188 height 18
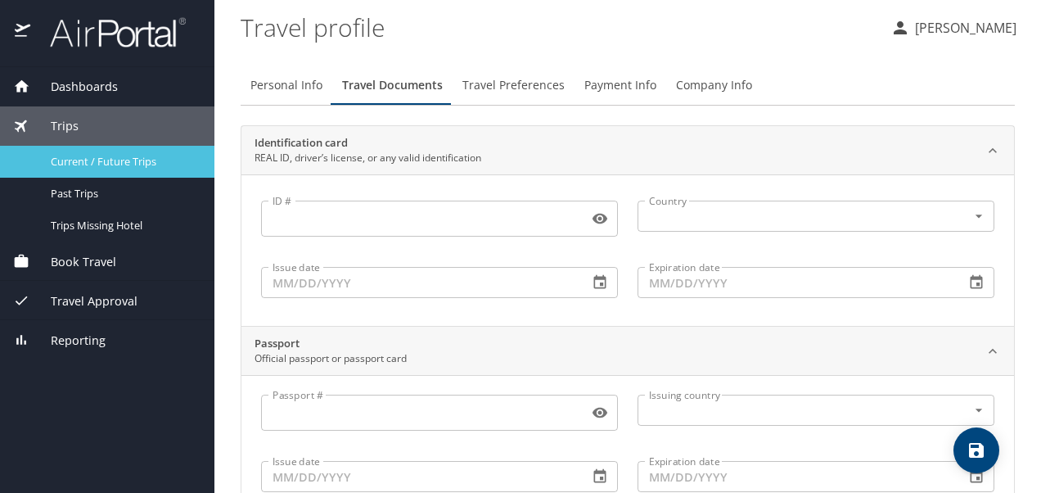
click at [130, 167] on span "Current / Future Trips" at bounding box center [123, 162] width 144 height 16
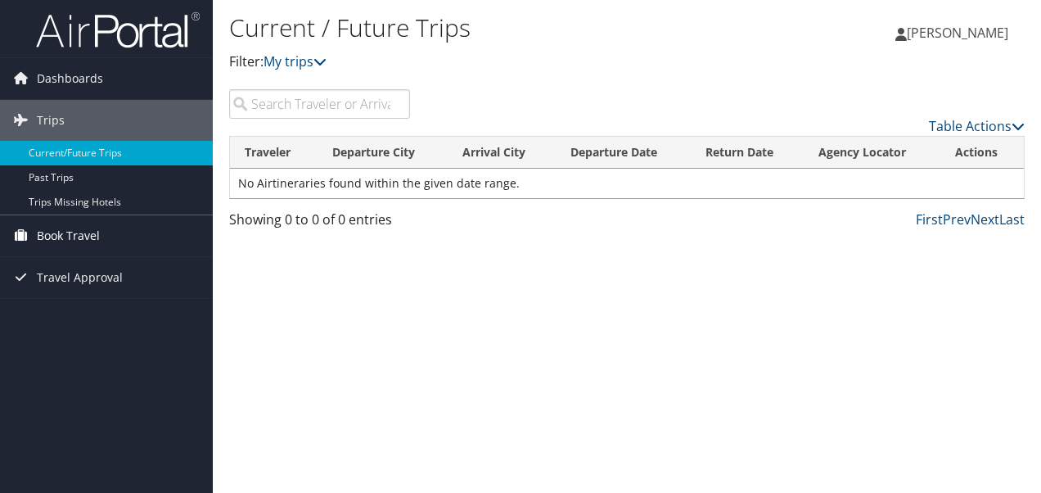
click at [90, 238] on span "Book Travel" at bounding box center [68, 235] width 63 height 41
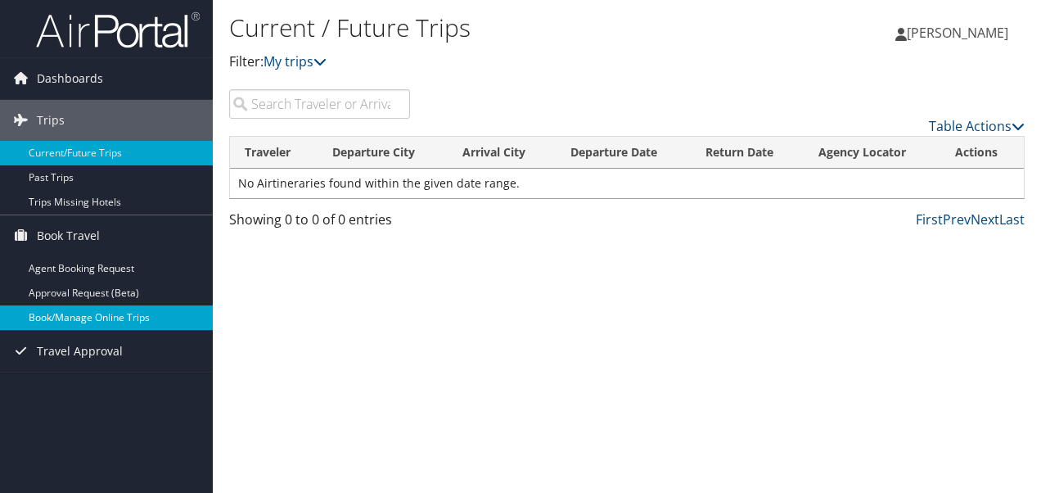
click at [118, 316] on link "Book/Manage Online Trips" at bounding box center [106, 317] width 213 height 25
